Goal: Information Seeking & Learning: Learn about a topic

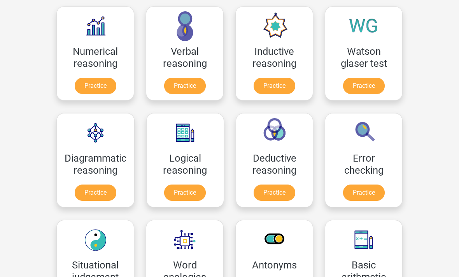
scroll to position [121, 0]
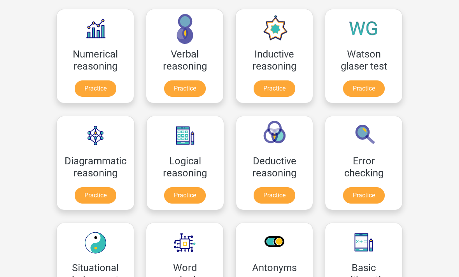
click at [92, 88] on link "Practice" at bounding box center [96, 89] width 42 height 16
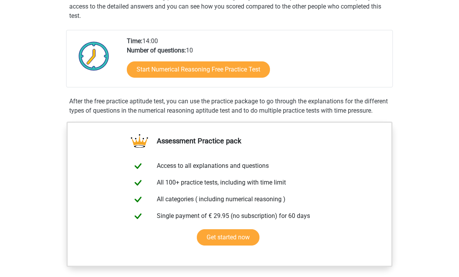
scroll to position [160, 0]
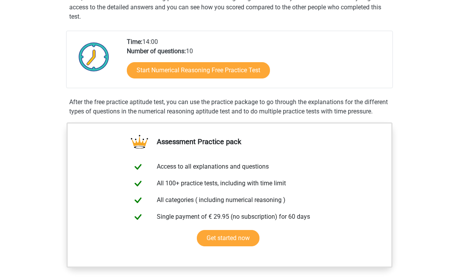
click at [151, 73] on link "Start Numerical Reasoning Free Practice Test" at bounding box center [198, 70] width 143 height 16
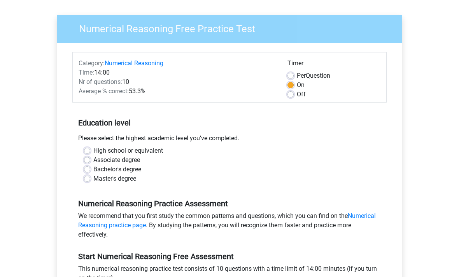
scroll to position [48, 0]
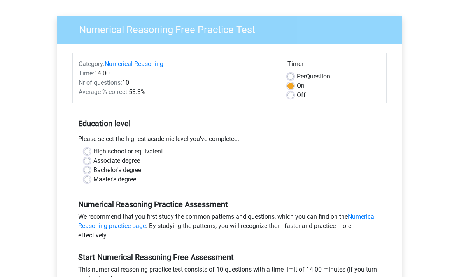
click at [90, 148] on div "High school or equivalent" at bounding box center [229, 151] width 291 height 9
click at [93, 151] on label "High school or equivalent" at bounding box center [128, 151] width 70 height 9
click at [87, 151] on input "High school or equivalent" at bounding box center [87, 151] width 6 height 8
radio input "true"
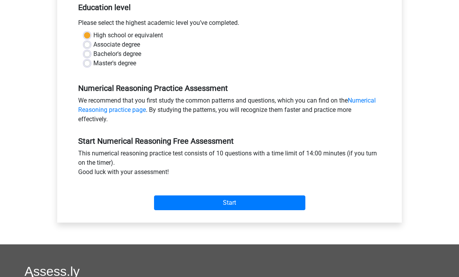
scroll to position [191, 0]
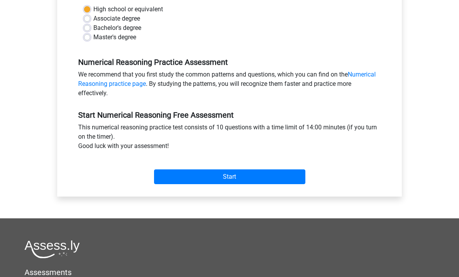
click at [167, 178] on input "Start" at bounding box center [229, 177] width 151 height 15
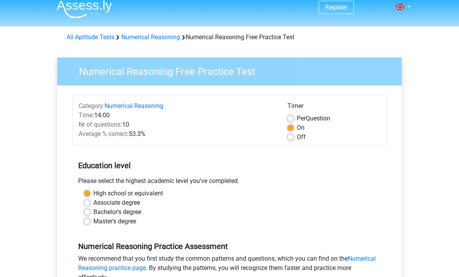
scroll to position [0, 0]
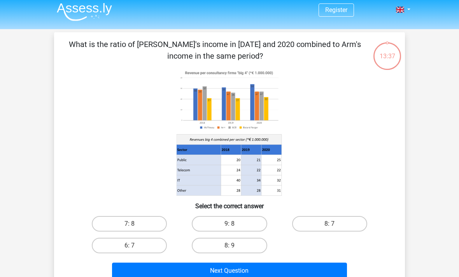
scroll to position [3, 0]
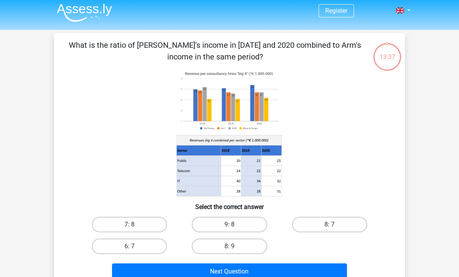
click at [287, 269] on button "Next Question" at bounding box center [229, 272] width 235 height 16
click at [239, 230] on label "9: 8" at bounding box center [229, 225] width 75 height 16
click at [235, 230] on input "9: 8" at bounding box center [232, 227] width 5 height 5
radio input "true"
click at [270, 276] on button "Next Question" at bounding box center [229, 272] width 235 height 16
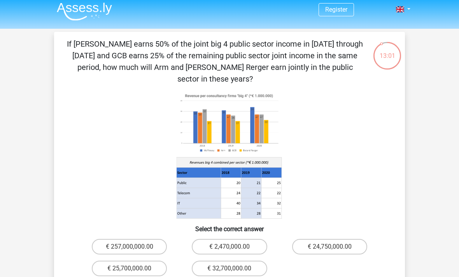
scroll to position [0, 0]
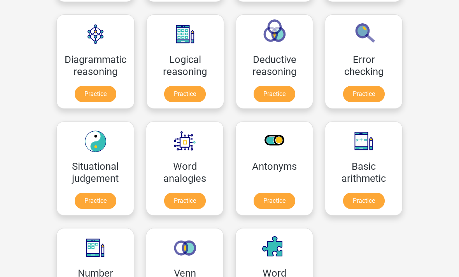
scroll to position [221, 0]
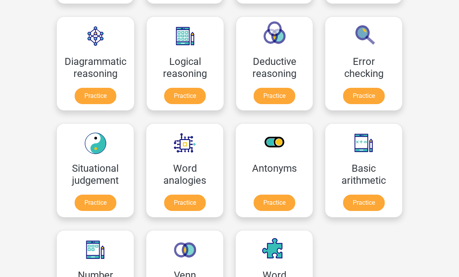
click at [100, 203] on link "Practice" at bounding box center [96, 203] width 42 height 16
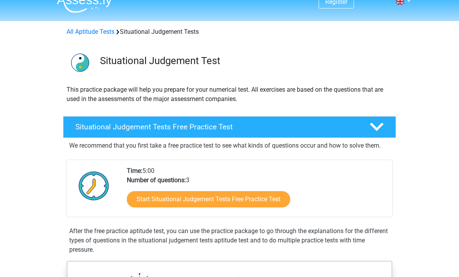
scroll to position [14, 0]
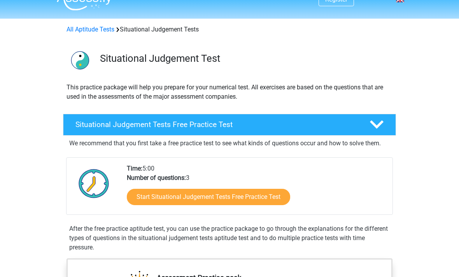
click at [163, 198] on link "Start Situational Judgement Tests Free Practice Test" at bounding box center [208, 198] width 163 height 16
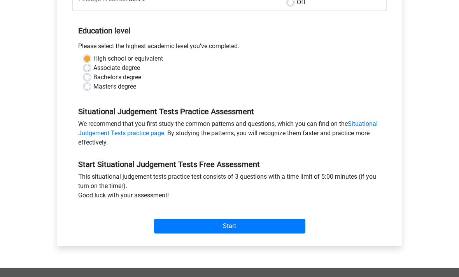
scroll to position [148, 0]
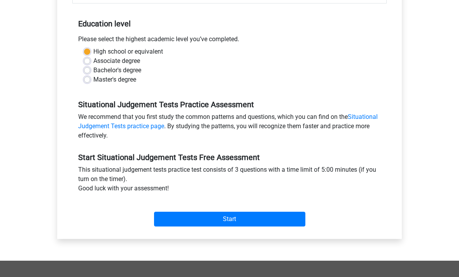
click at [178, 222] on input "Start" at bounding box center [229, 220] width 151 height 15
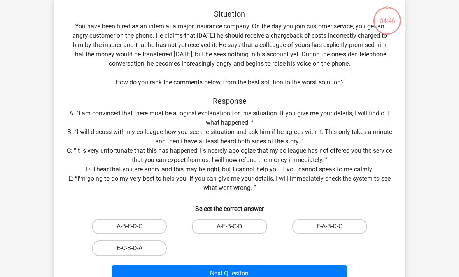
scroll to position [40, 0]
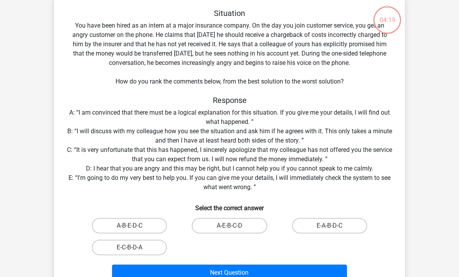
click at [351, 230] on label "E-A-B-D-C" at bounding box center [329, 226] width 75 height 16
click at [335, 230] on input "E-A-B-D-C" at bounding box center [332, 228] width 5 height 5
radio input "true"
click at [306, 275] on button "Next Question" at bounding box center [229, 273] width 235 height 16
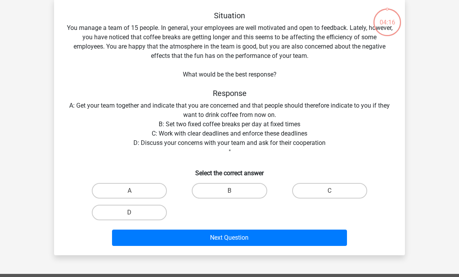
scroll to position [36, 0]
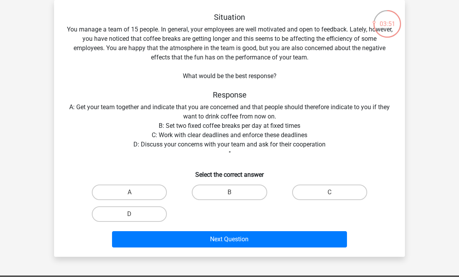
click at [126, 220] on label "D" at bounding box center [129, 215] width 75 height 16
click at [130, 220] on input "D" at bounding box center [132, 216] width 5 height 5
radio input "true"
click at [148, 240] on button "Next Question" at bounding box center [229, 240] width 235 height 16
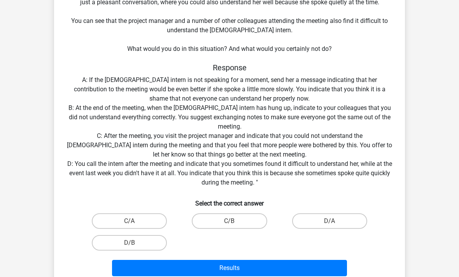
scroll to position [102, 0]
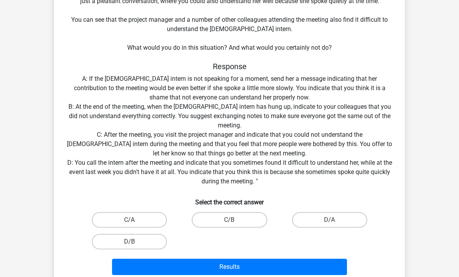
click at [328, 221] on label "D/A" at bounding box center [329, 221] width 75 height 16
click at [330, 221] on input "D/A" at bounding box center [332, 222] width 5 height 5
radio input "true"
click at [299, 268] on button "Results" at bounding box center [229, 267] width 235 height 16
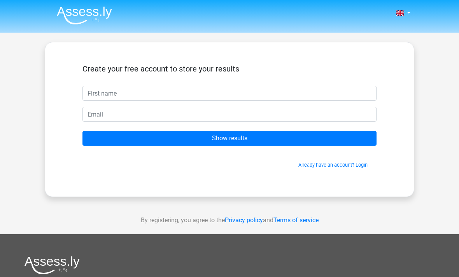
click at [322, 95] on input "text" at bounding box center [230, 93] width 294 height 15
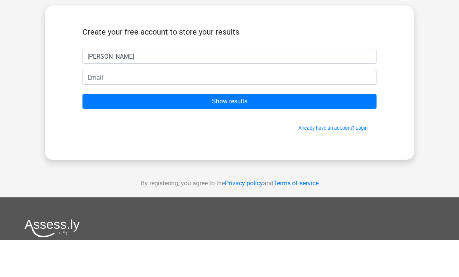
type input "Noah"
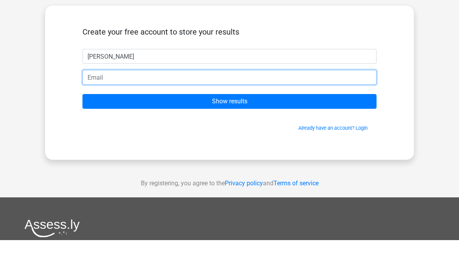
click at [100, 107] on input "email" at bounding box center [230, 114] width 294 height 15
type input "noahabell05@gmail.com"
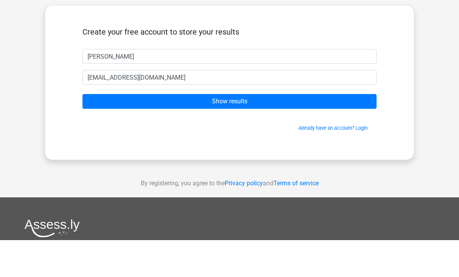
click at [143, 131] on input "Show results" at bounding box center [230, 138] width 294 height 15
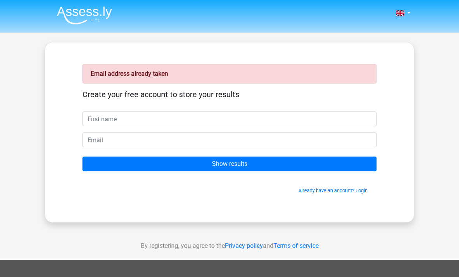
click at [350, 193] on link "Already have an account? Login" at bounding box center [333, 191] width 69 height 6
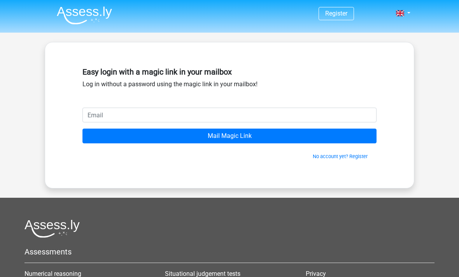
click at [107, 116] on input "email" at bounding box center [230, 115] width 294 height 15
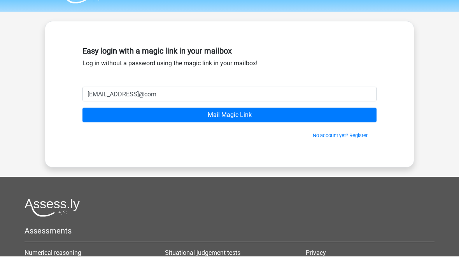
click at [314, 129] on input "Mail Magic Link" at bounding box center [230, 136] width 294 height 15
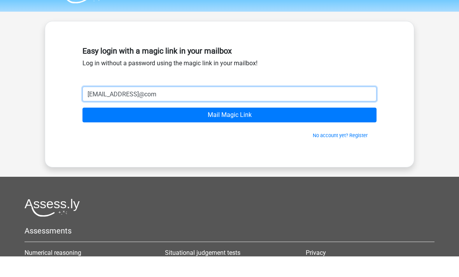
click at [291, 129] on input "Mail Magic Link" at bounding box center [230, 136] width 294 height 15
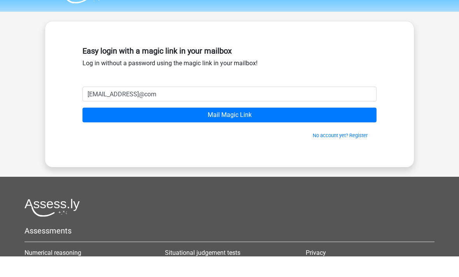
click at [281, 129] on input "Mail Magic Link" at bounding box center [230, 136] width 294 height 15
click at [297, 129] on input "Mail Magic Link" at bounding box center [230, 136] width 294 height 15
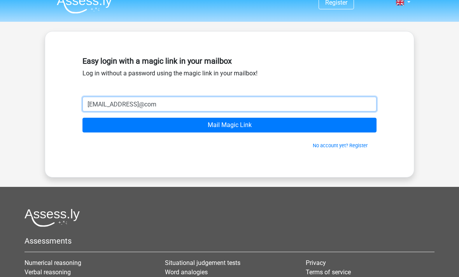
scroll to position [11, 0]
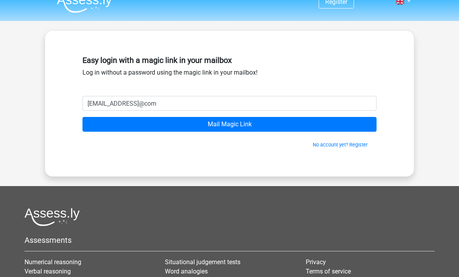
click at [328, 125] on input "Mail Magic Link" at bounding box center [230, 125] width 294 height 15
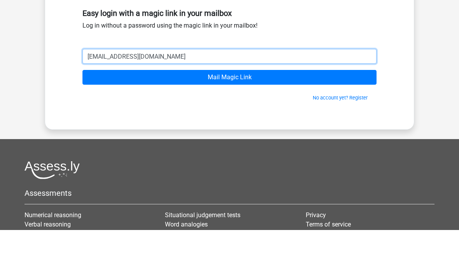
type input "[EMAIL_ADDRESS][DOMAIN_NAME]"
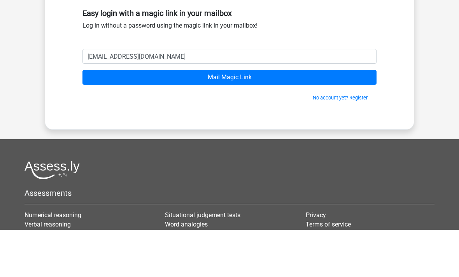
click at [132, 118] on input "Mail Magic Link" at bounding box center [230, 125] width 294 height 15
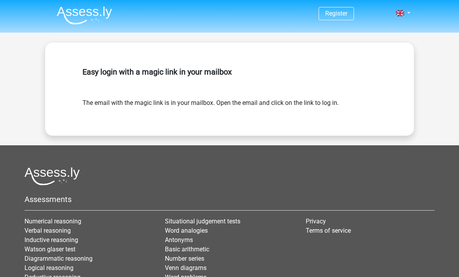
click at [422, 228] on li "Terms of service" at bounding box center [370, 231] width 129 height 9
